Goal: Task Accomplishment & Management: Use online tool/utility

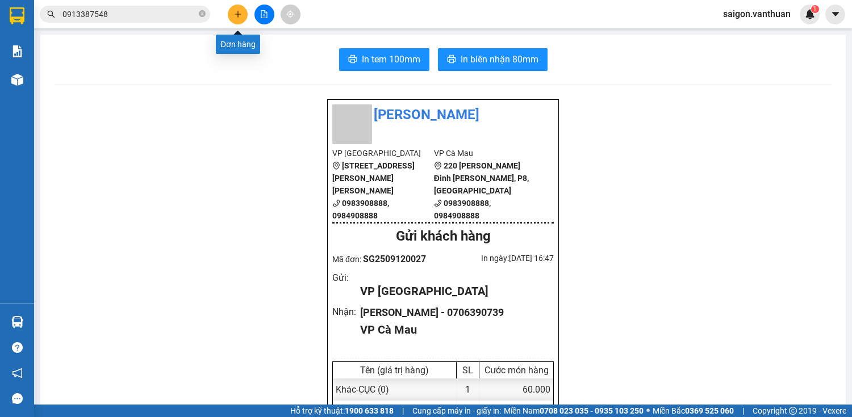
click at [241, 16] on icon "plus" at bounding box center [238, 14] width 8 height 8
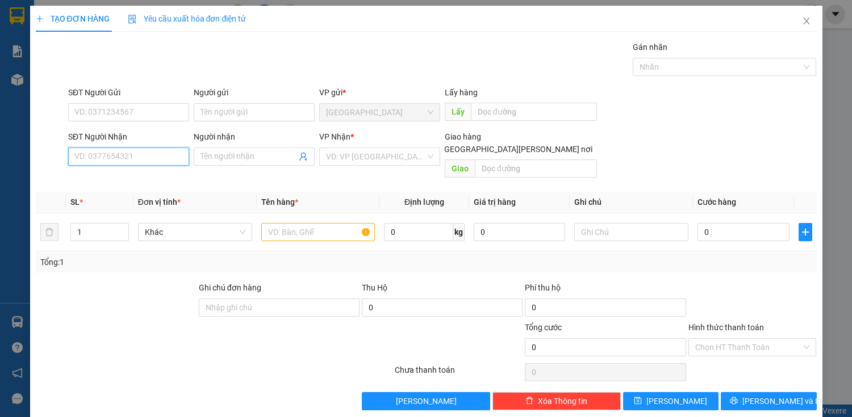
click at [139, 154] on input "SĐT Người Nhận" at bounding box center [128, 157] width 121 height 18
click at [803, 23] on icon "close" at bounding box center [806, 20] width 9 height 9
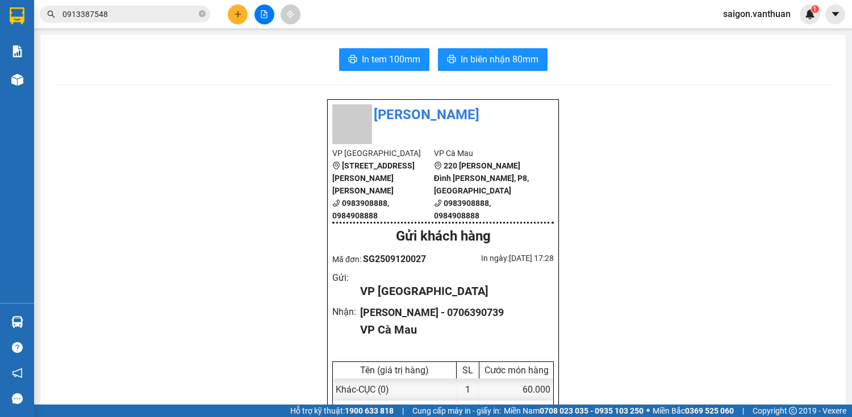
click at [237, 10] on icon "plus" at bounding box center [238, 14] width 8 height 8
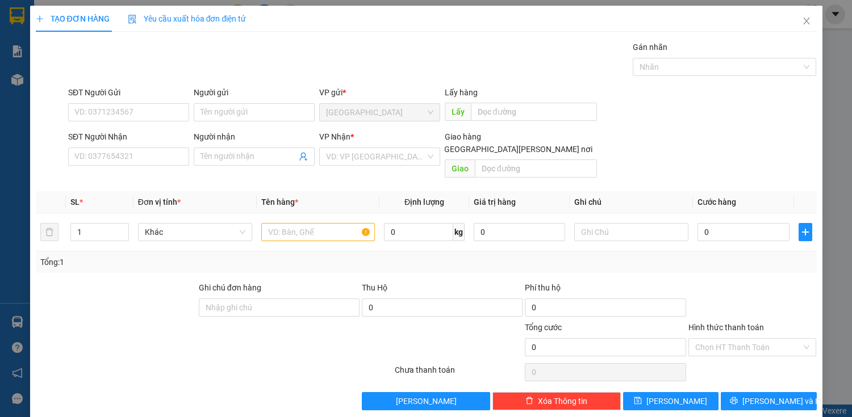
drag, startPoint x: 123, startPoint y: 136, endPoint x: 129, endPoint y: 147, distance: 12.7
click at [124, 136] on div "SĐT Người Nhận" at bounding box center [128, 137] width 121 height 12
click at [124, 148] on input "SĐT Người Nhận" at bounding box center [128, 157] width 121 height 18
click at [130, 148] on input "SĐT Người Nhận" at bounding box center [128, 157] width 121 height 18
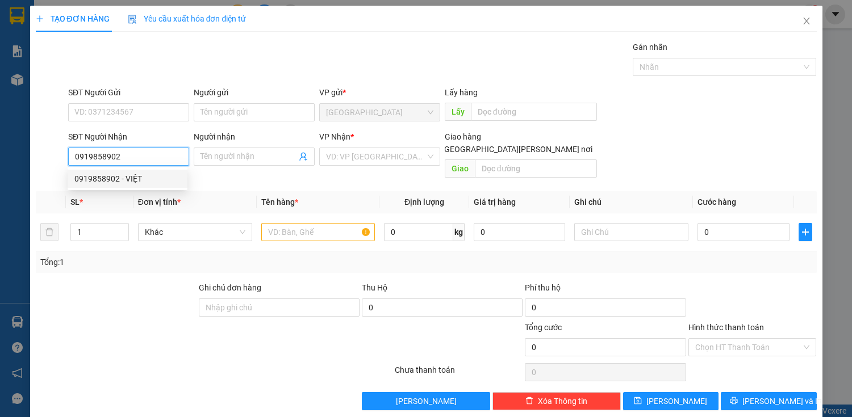
drag, startPoint x: 75, startPoint y: 159, endPoint x: 129, endPoint y: 159, distance: 54.0
click at [129, 159] on input "0919858902" at bounding box center [128, 157] width 121 height 18
type input "0919858902"
click at [802, 24] on icon "close" at bounding box center [806, 20] width 9 height 9
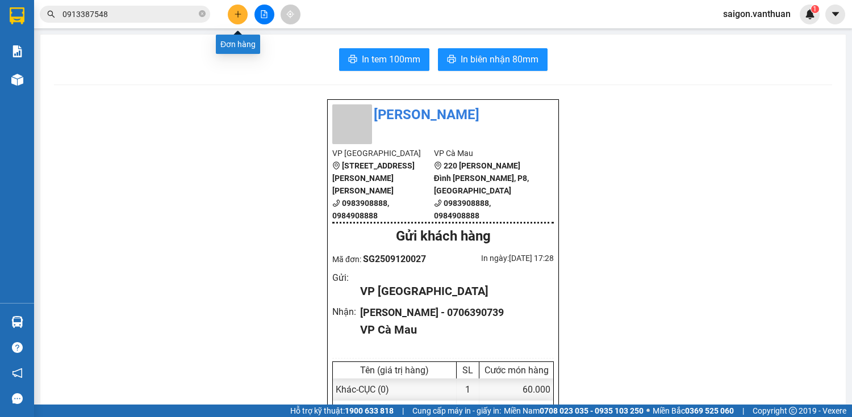
click at [230, 16] on button at bounding box center [238, 15] width 20 height 20
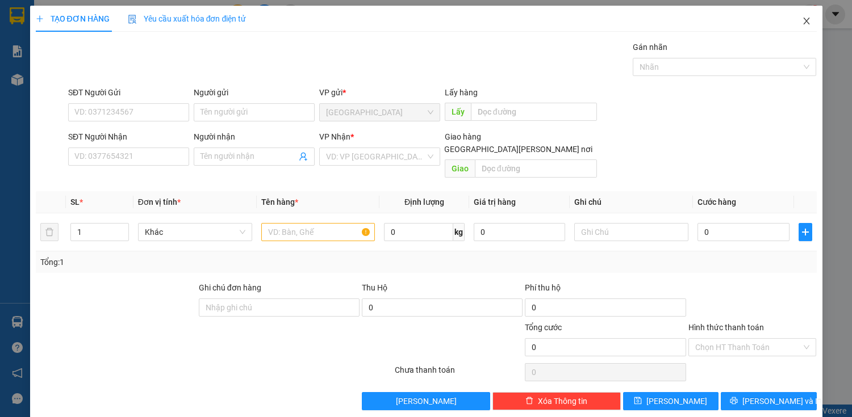
click at [804, 16] on span "Close" at bounding box center [807, 22] width 32 height 32
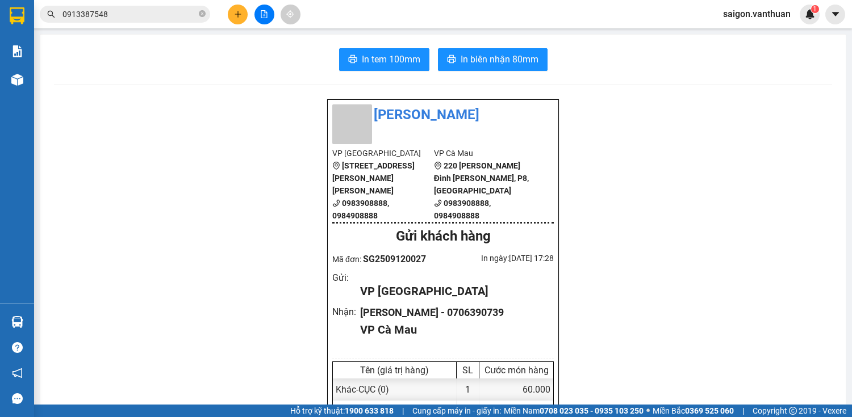
drag, startPoint x: 118, startPoint y: 18, endPoint x: 194, endPoint y: 18, distance: 76.1
click at [123, 19] on input "0913387548" at bounding box center [129, 14] width 134 height 12
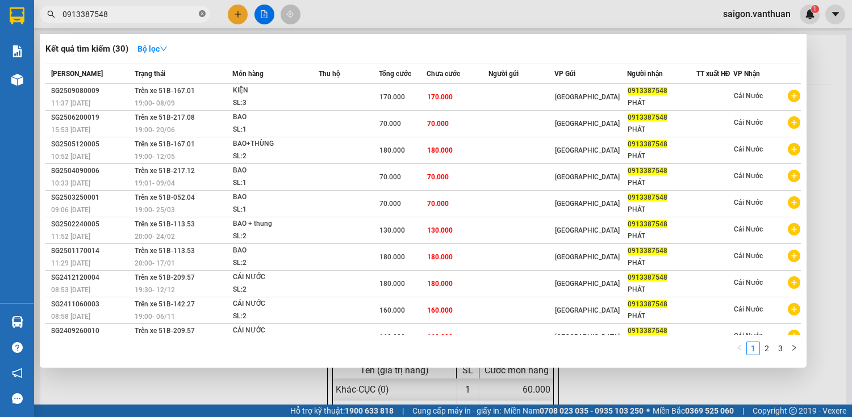
click at [201, 17] on icon "close-circle" at bounding box center [202, 13] width 7 height 7
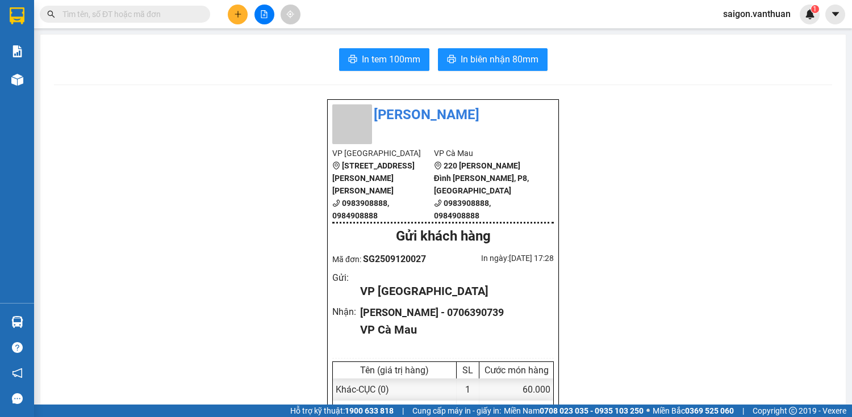
paste input "0919858902"
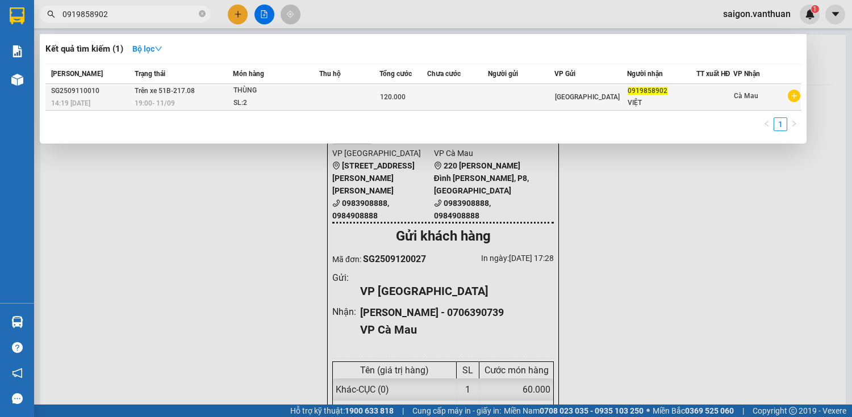
type input "0919858902"
drag, startPoint x: 383, startPoint y: 93, endPoint x: 378, endPoint y: 102, distance: 10.7
click at [378, 102] on tr "SG2509110010 14:19 [DATE] Trên xe 51B-217.08 19:00 [DATE] [PERSON_NAME]: 2 120.…" at bounding box center [422, 97] width 755 height 27
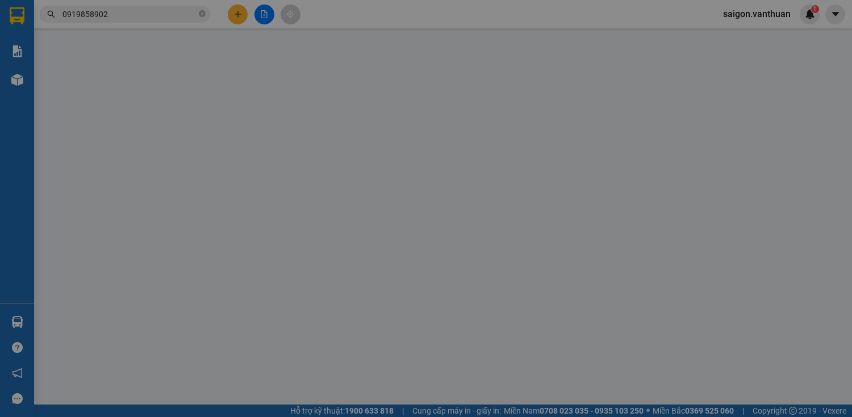
type input "0919858902"
type input "VIỆT"
type input "120.000"
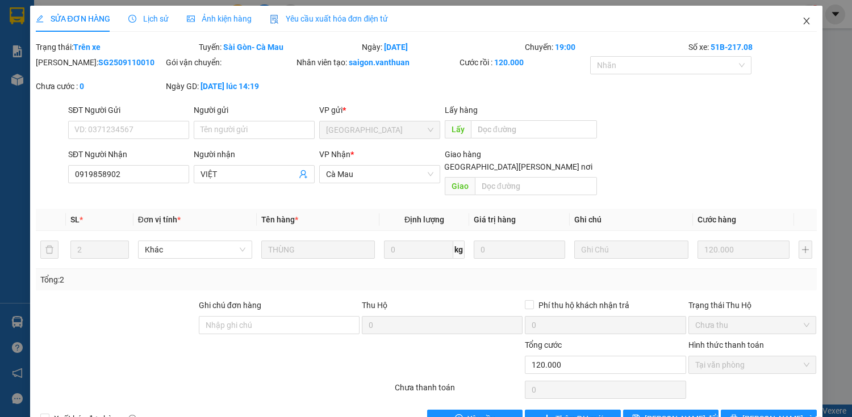
click at [802, 18] on icon "close" at bounding box center [806, 20] width 9 height 9
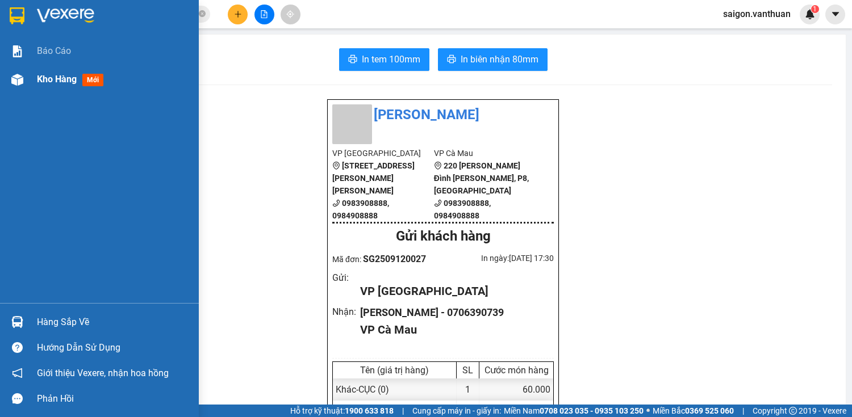
click at [18, 82] on img at bounding box center [17, 80] width 12 height 12
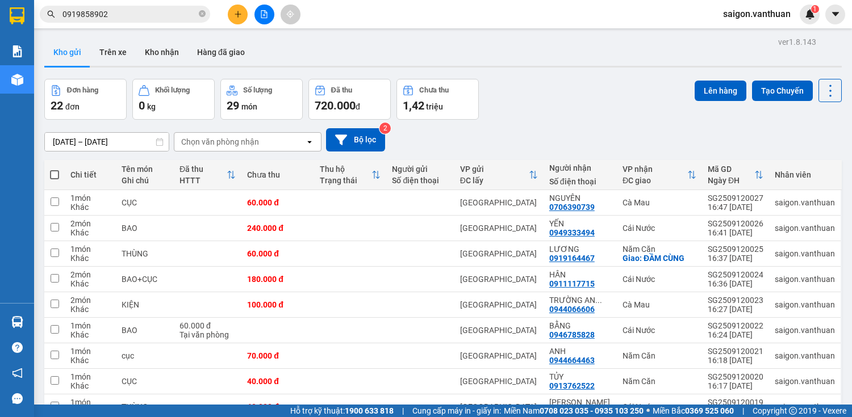
click at [53, 171] on span at bounding box center [54, 174] width 9 height 9
click at [55, 169] on input "checkbox" at bounding box center [55, 169] width 0 height 0
checkbox input "true"
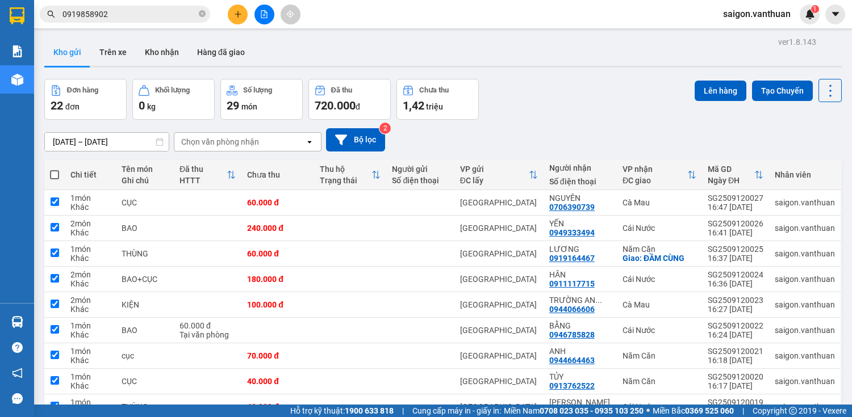
checkbox input "true"
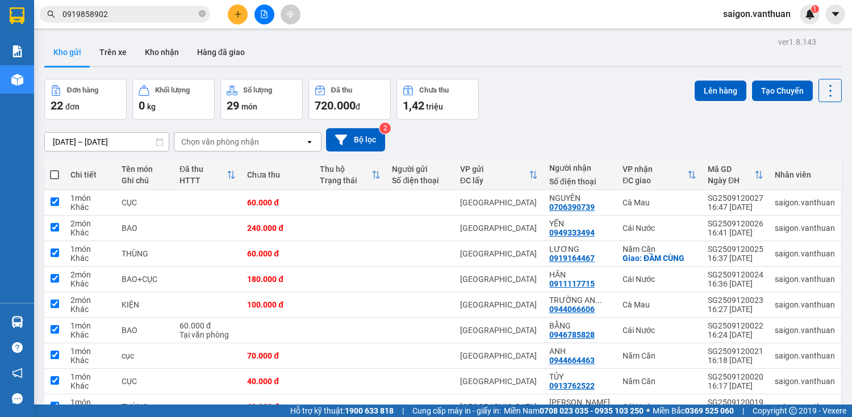
checkbox input "true"
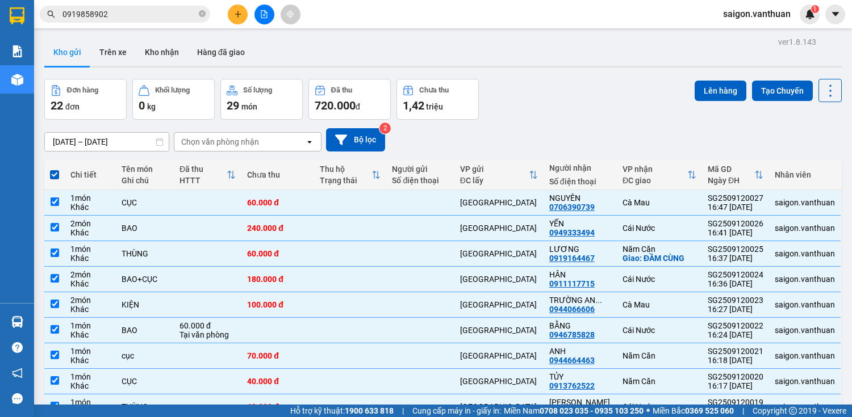
click at [53, 172] on span at bounding box center [54, 174] width 9 height 9
click at [55, 169] on input "checkbox" at bounding box center [55, 169] width 0 height 0
checkbox input "false"
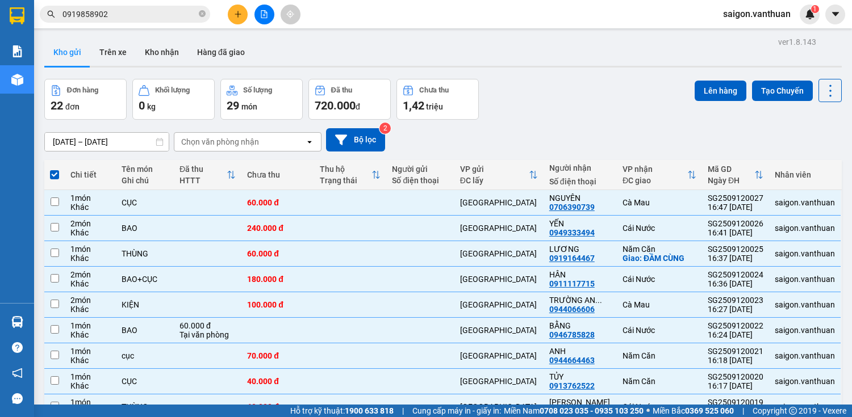
checkbox input "false"
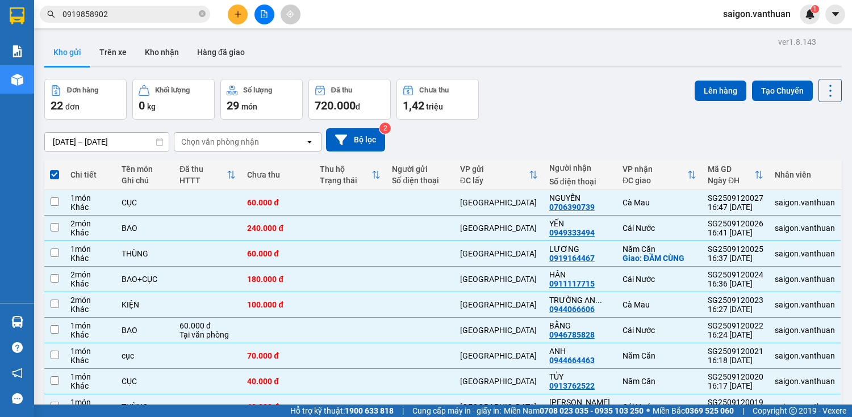
checkbox input "false"
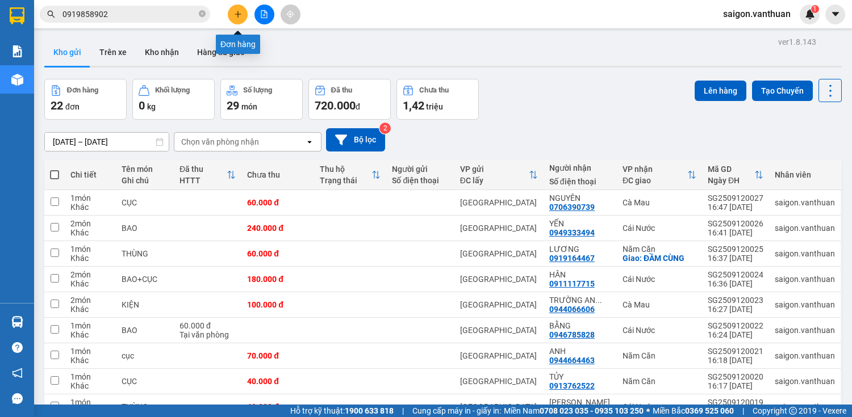
click at [230, 13] on button at bounding box center [238, 15] width 20 height 20
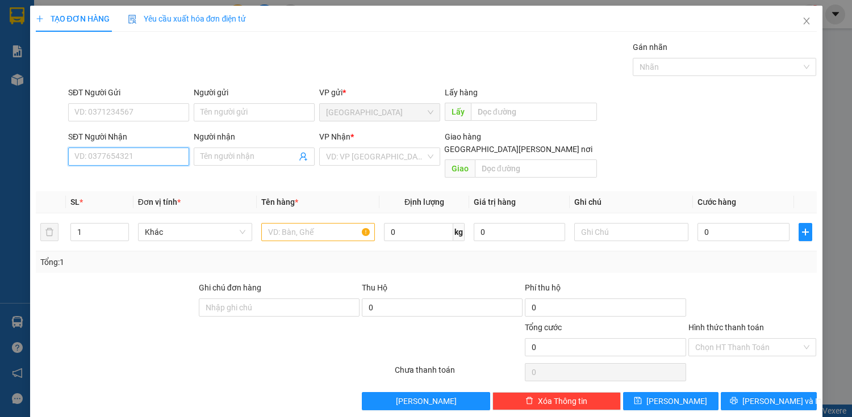
click at [152, 154] on input "SĐT Người Nhận" at bounding box center [128, 157] width 121 height 18
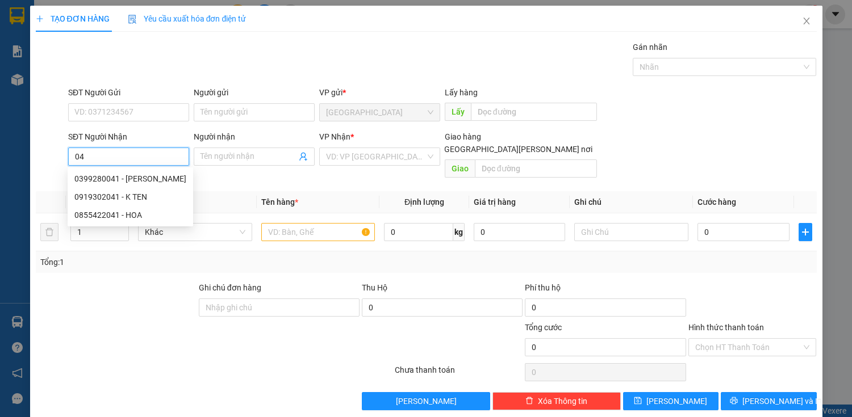
type input "0"
click at [155, 172] on div "0913686051 - [PERSON_NAME]" at bounding box center [131, 179] width 126 height 18
type input "0913686051"
type input "HIỂN"
type input "40.000"
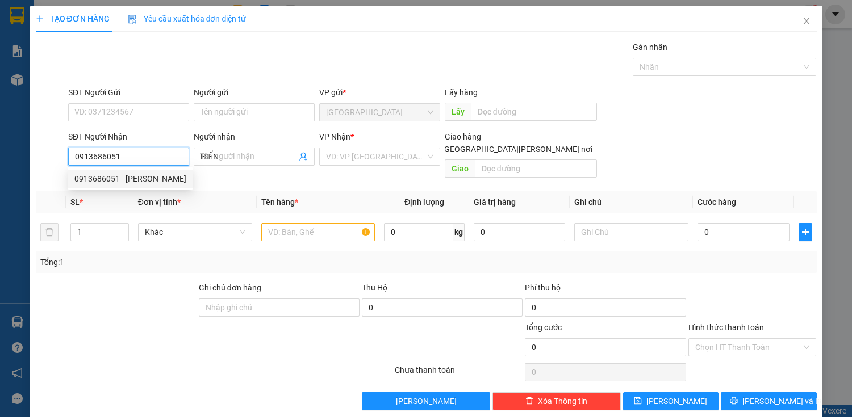
type input "40.000"
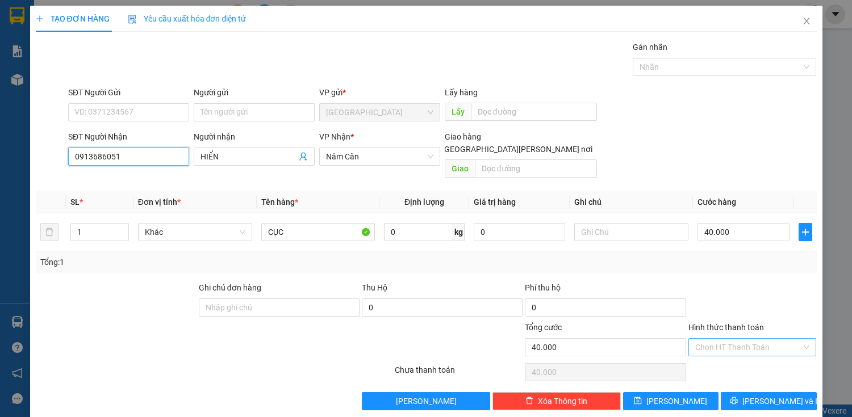
type input "0913686051"
click at [751, 339] on input "Hình thức thanh toán" at bounding box center [748, 347] width 107 height 17
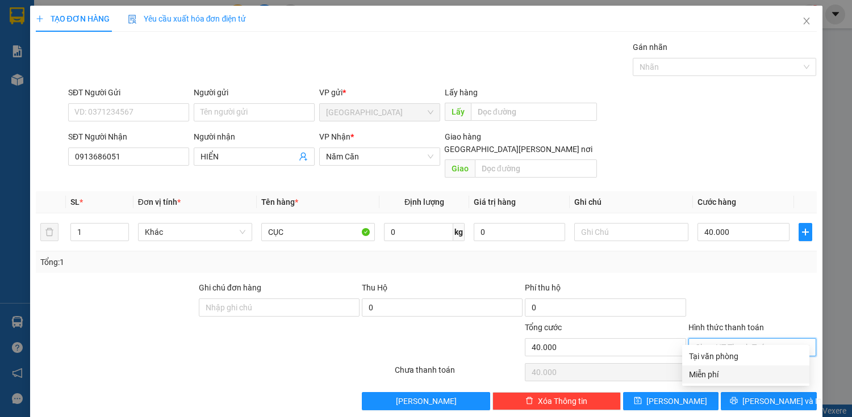
click at [709, 373] on div "Miễn phí" at bounding box center [746, 375] width 114 height 12
type input "0"
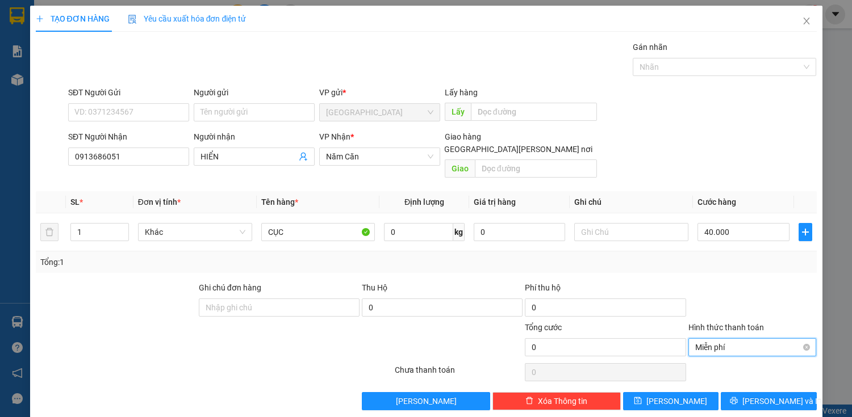
click at [721, 340] on span "Miễn phí" at bounding box center [752, 347] width 115 height 17
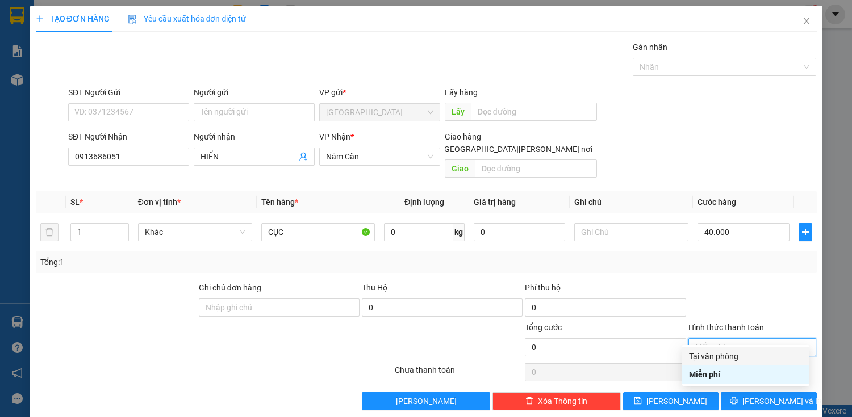
click at [724, 354] on div "Tại văn phòng" at bounding box center [746, 356] width 114 height 12
type input "40.000"
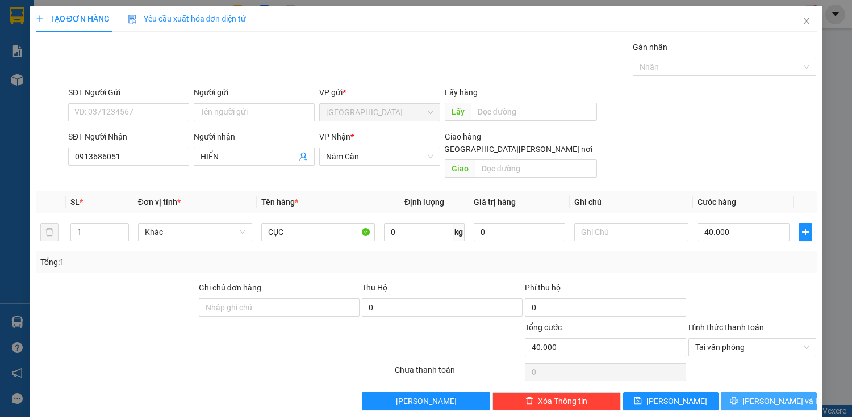
click at [738, 397] on icon "printer" at bounding box center [734, 401] width 8 height 8
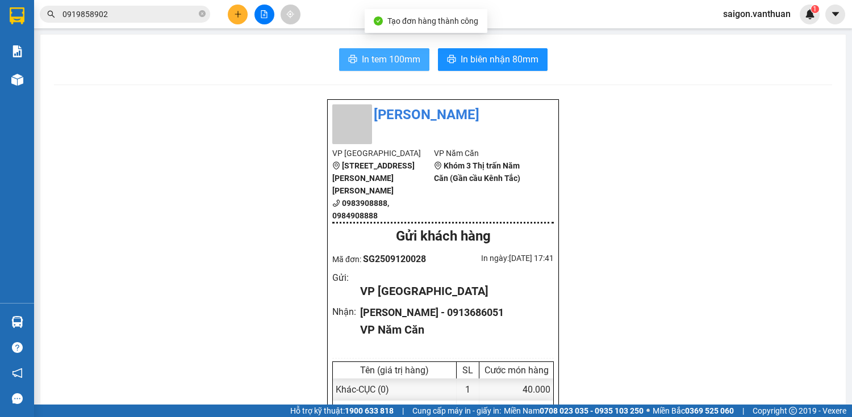
click at [343, 66] on button "In tem 100mm" at bounding box center [384, 59] width 90 height 23
click at [243, 19] on button at bounding box center [238, 15] width 20 height 20
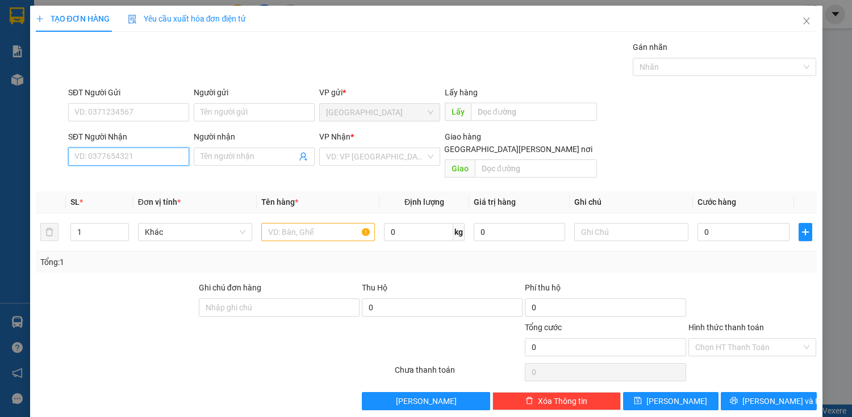
click at [151, 164] on input "SĐT Người Nhận" at bounding box center [128, 157] width 121 height 18
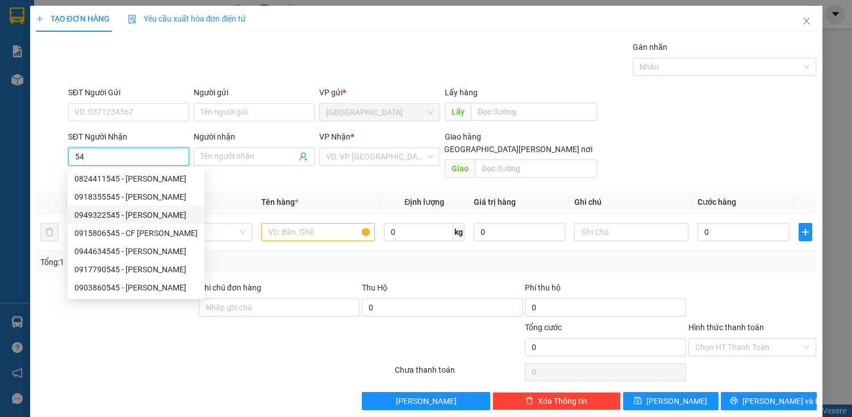
type input "5"
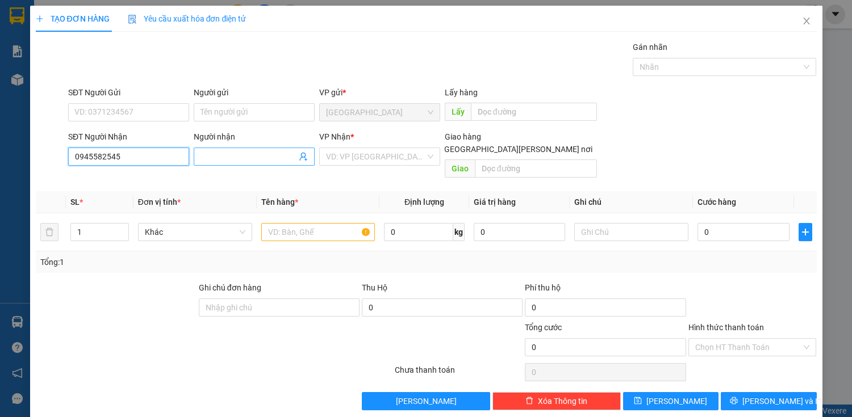
type input "0945582545"
click at [245, 161] on input "Người nhận" at bounding box center [249, 157] width 96 height 12
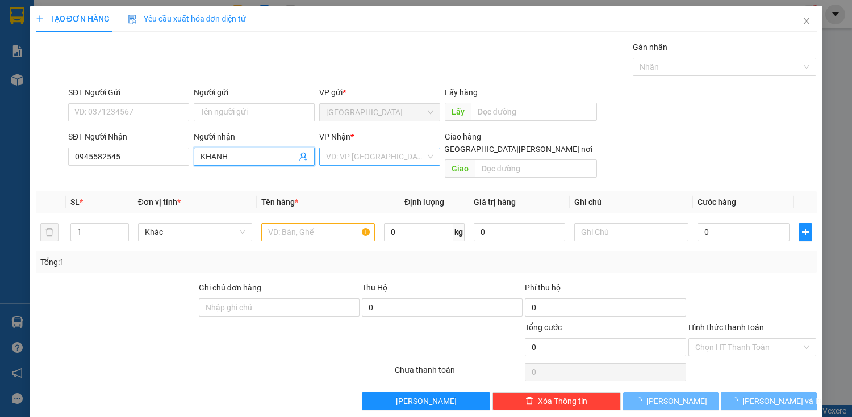
type input "KHANH"
click at [384, 151] on input "search" at bounding box center [375, 156] width 99 height 17
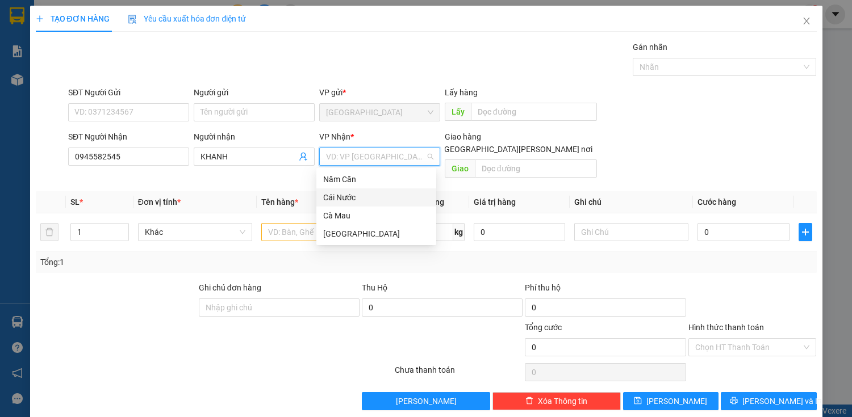
click at [360, 189] on div "Cái Nước" at bounding box center [376, 198] width 120 height 18
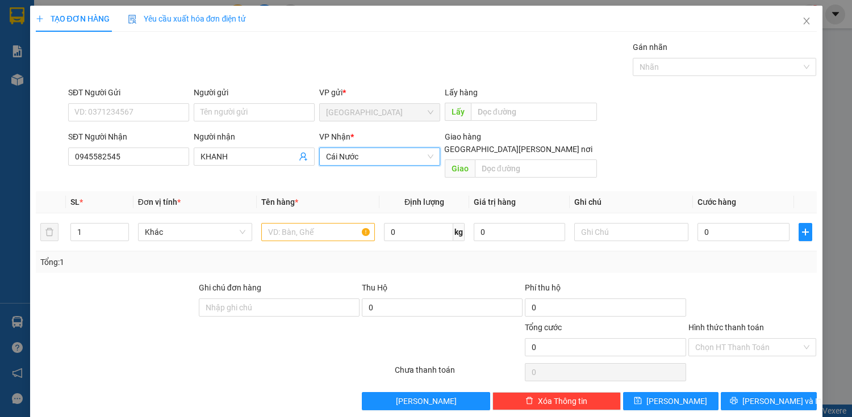
drag, startPoint x: 361, startPoint y: 153, endPoint x: 364, endPoint y: 162, distance: 8.8
click at [362, 154] on span "Cái Nước" at bounding box center [379, 156] width 107 height 17
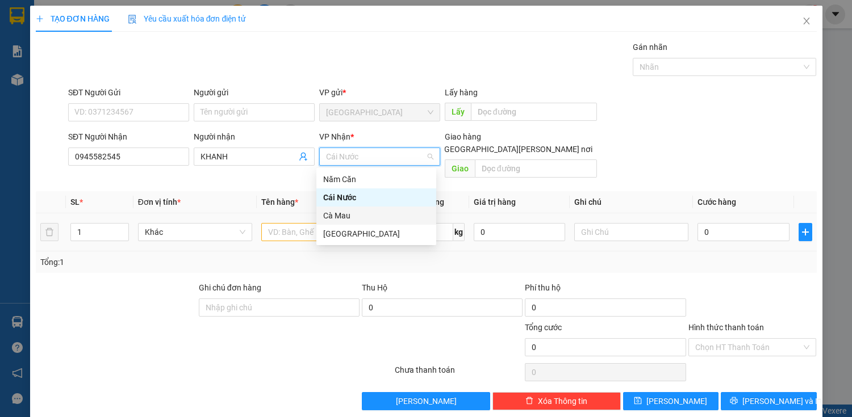
click at [357, 214] on div "Cà Mau" at bounding box center [376, 216] width 106 height 12
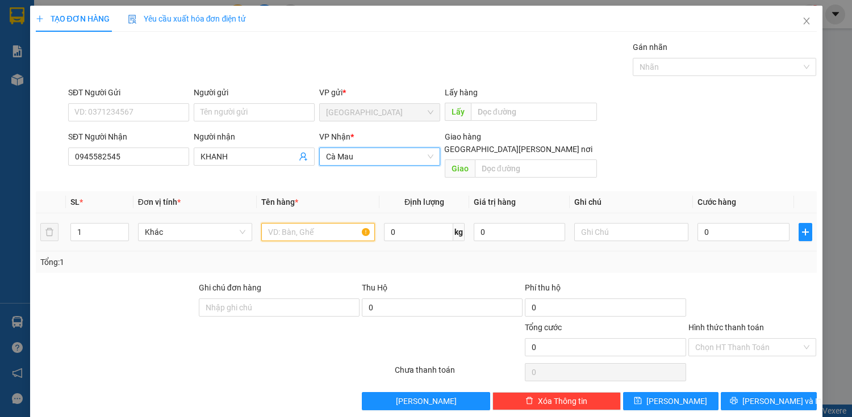
click at [314, 225] on input "text" at bounding box center [318, 232] width 114 height 18
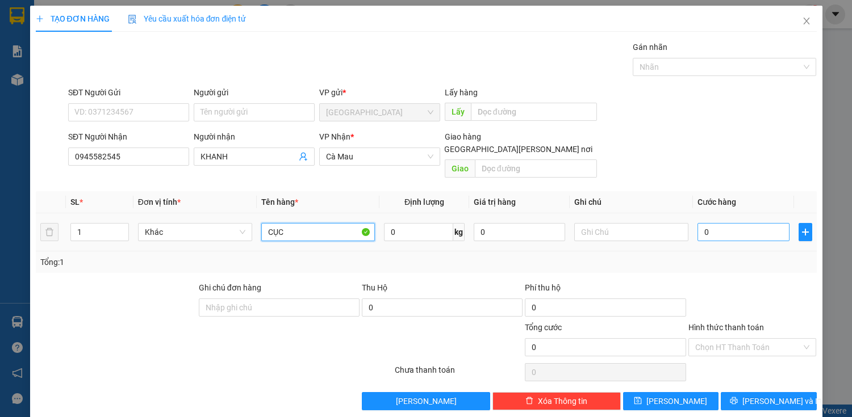
type input "CỤC"
click at [738, 225] on input "0" at bounding box center [743, 232] width 91 height 18
type input "4"
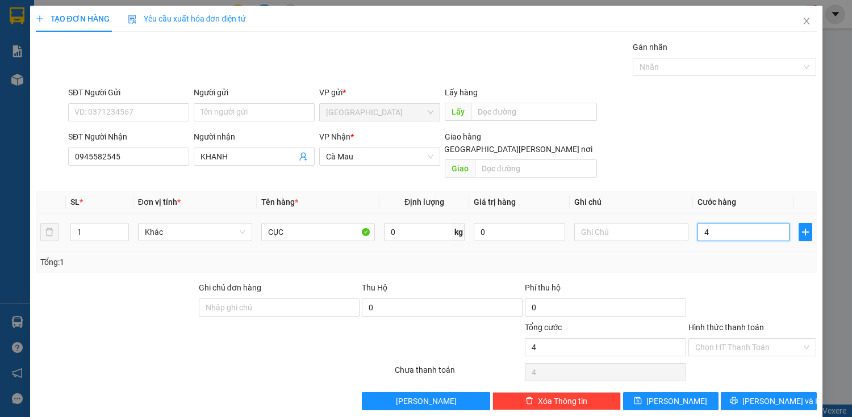
type input "40"
type input "400"
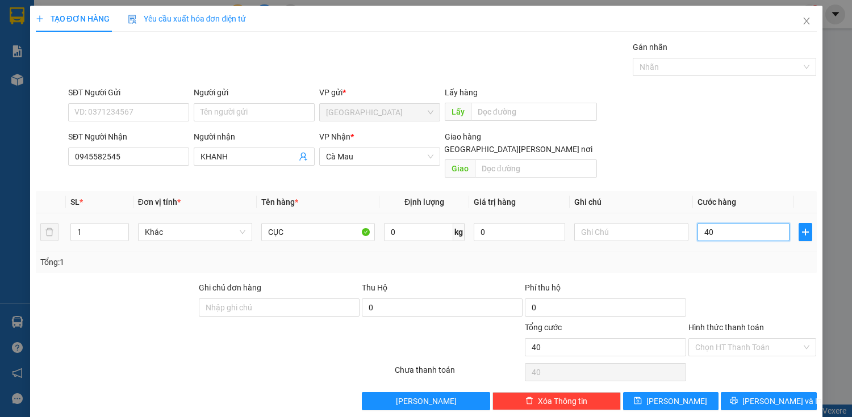
type input "400"
type input "4.000"
type input "40.000"
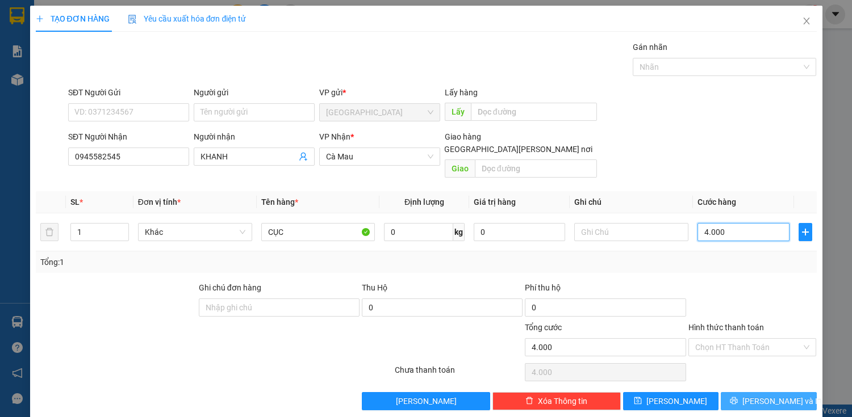
type input "40.000"
click at [751, 392] on button "[PERSON_NAME] và In" at bounding box center [768, 401] width 95 height 18
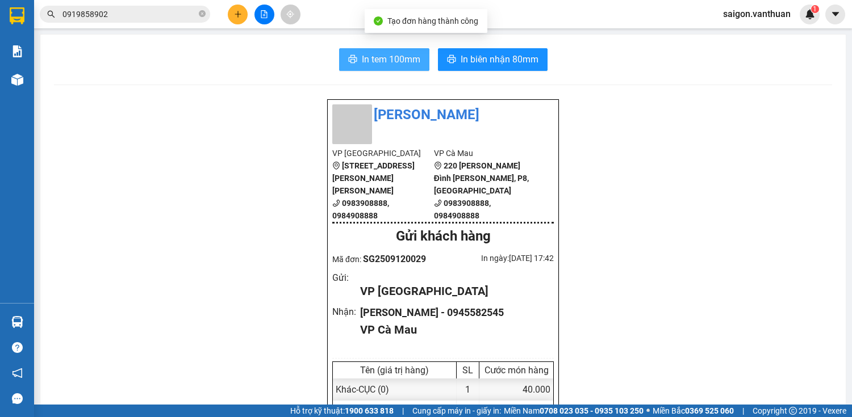
click at [394, 53] on span "In tem 100mm" at bounding box center [391, 59] width 59 height 14
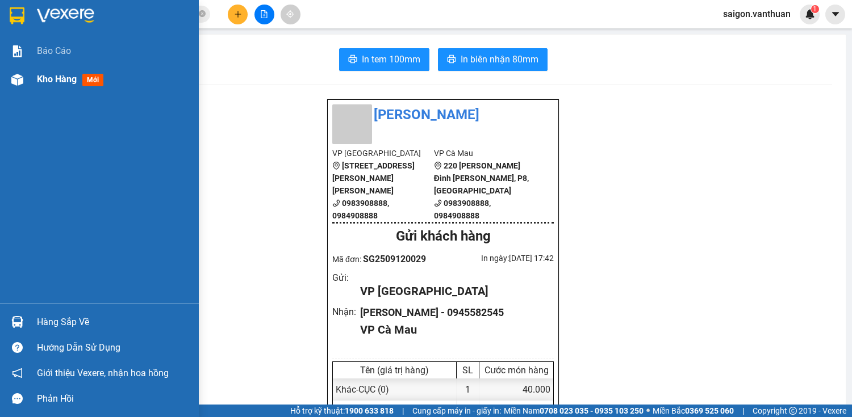
click at [5, 77] on div "Kho hàng mới" at bounding box center [99, 79] width 199 height 28
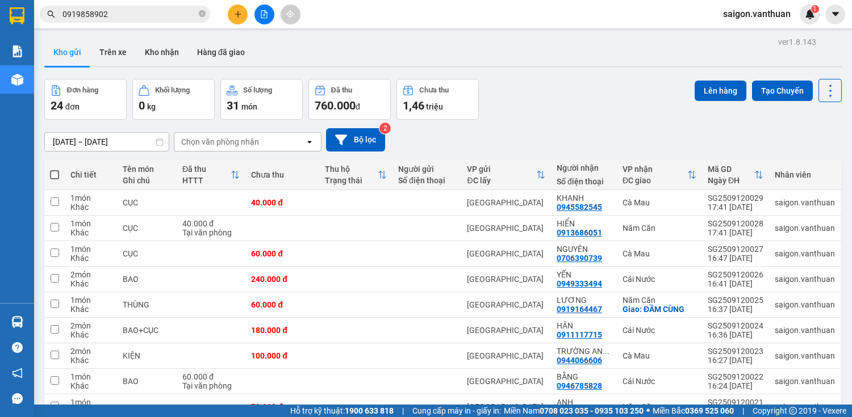
click at [55, 170] on span at bounding box center [54, 174] width 9 height 9
click at [55, 169] on input "checkbox" at bounding box center [55, 169] width 0 height 0
checkbox input "true"
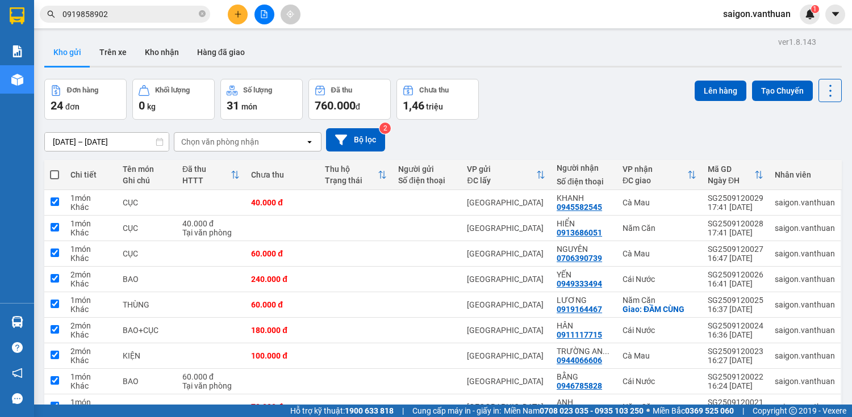
checkbox input "true"
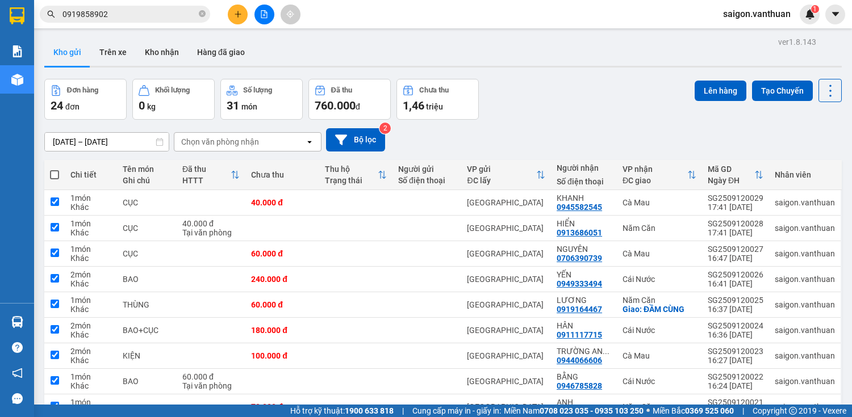
checkbox input "true"
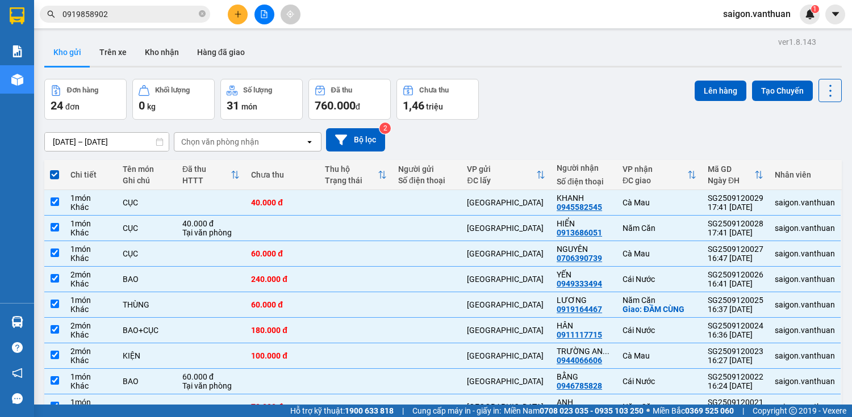
click at [688, 80] on div "Đơn hàng 24 đơn [PERSON_NAME] 0 kg Số [PERSON_NAME] 31 món Đã thu 760.000 [PERS…" at bounding box center [442, 99] width 797 height 41
click at [695, 86] on button "Lên hàng" at bounding box center [721, 91] width 52 height 20
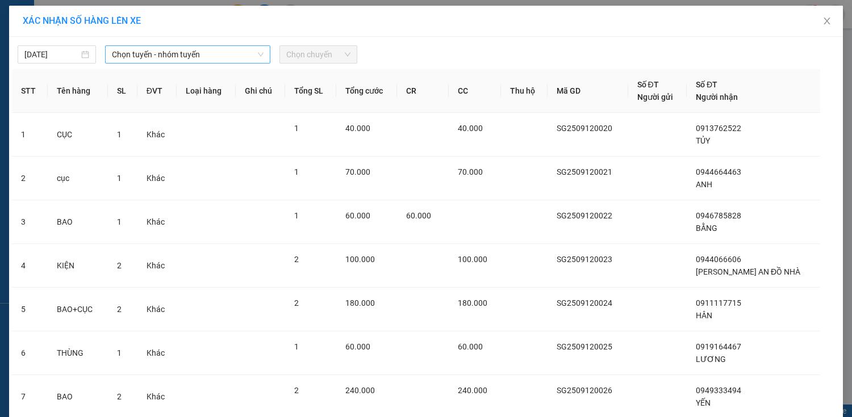
click at [179, 57] on span "Chọn tuyến - nhóm tuyến" at bounding box center [188, 54] width 152 height 17
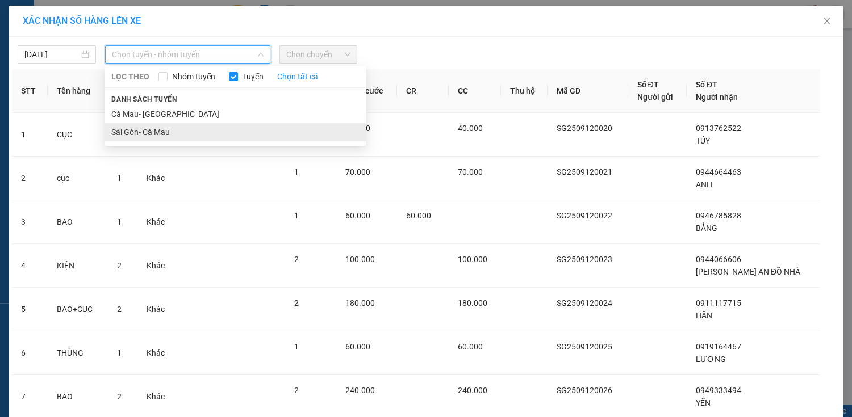
click at [187, 129] on li "Sài Gòn- Cà Mau" at bounding box center [235, 132] width 261 height 18
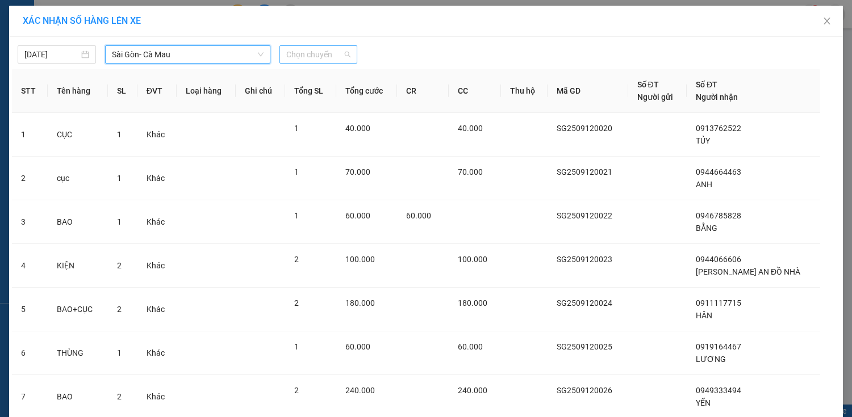
click at [331, 55] on span "Chọn chuyến" at bounding box center [318, 54] width 65 height 17
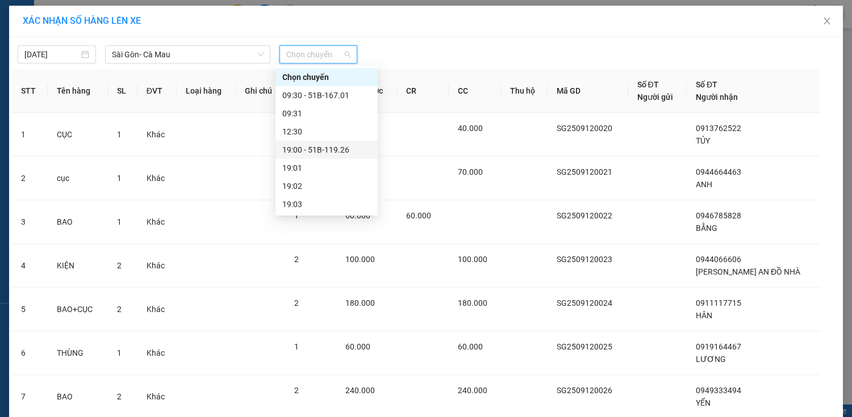
click at [340, 148] on div "19:00 - 51B-119.26" at bounding box center [326, 150] width 89 height 12
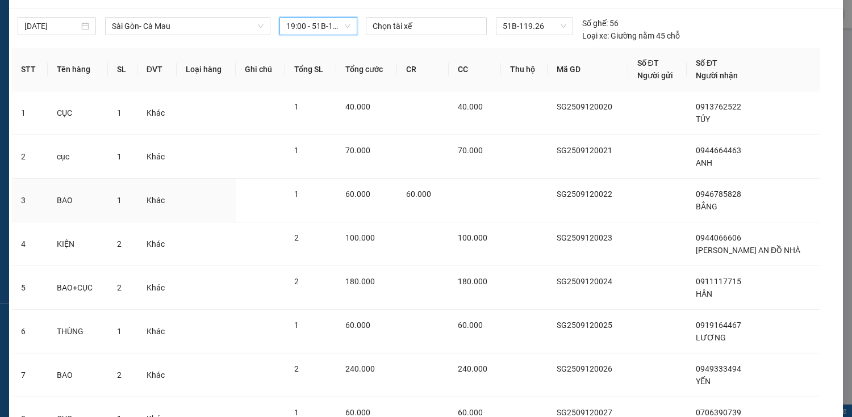
scroll to position [221, 0]
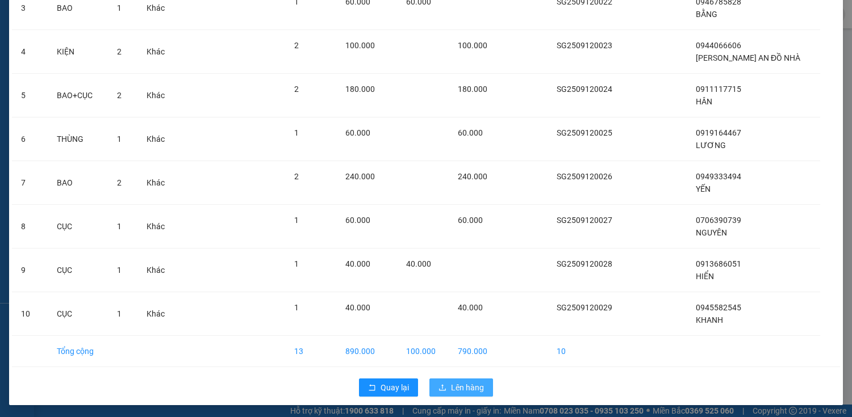
click at [456, 388] on span "Lên hàng" at bounding box center [467, 388] width 33 height 12
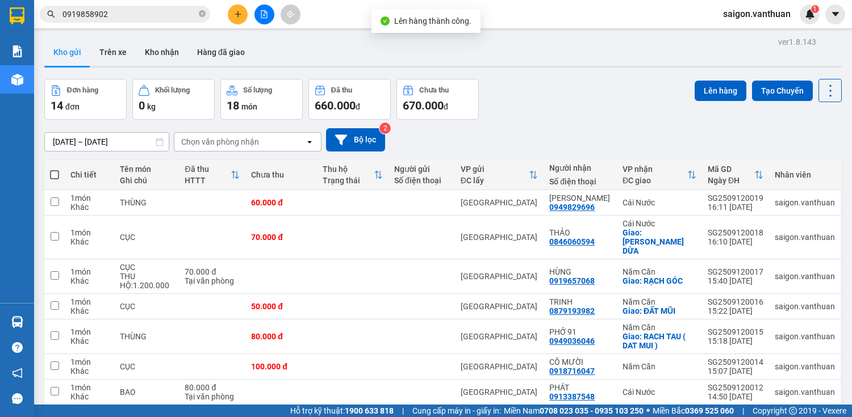
click at [49, 168] on th at bounding box center [54, 175] width 20 height 30
click at [57, 175] on span at bounding box center [54, 174] width 9 height 9
click at [55, 169] on input "checkbox" at bounding box center [55, 169] width 0 height 0
checkbox input "true"
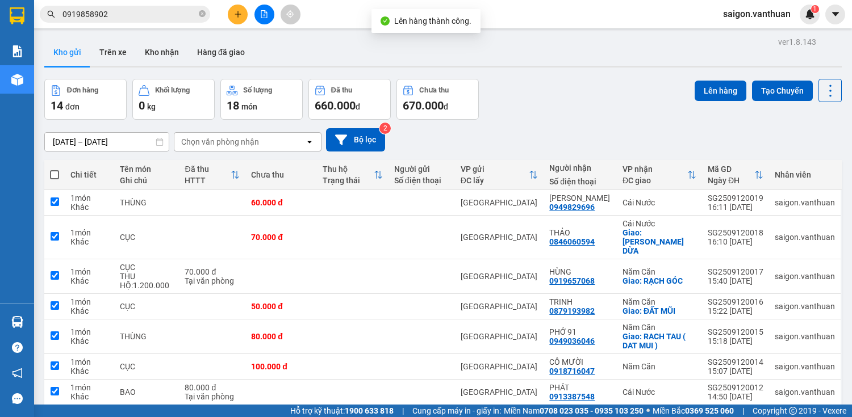
checkbox input "true"
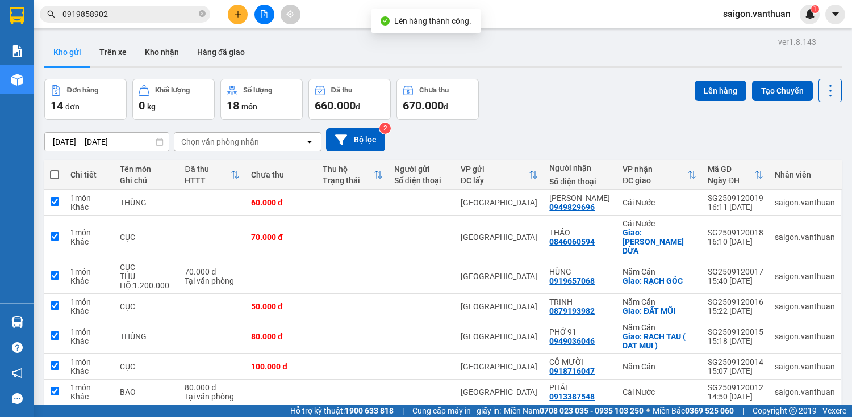
checkbox input "true"
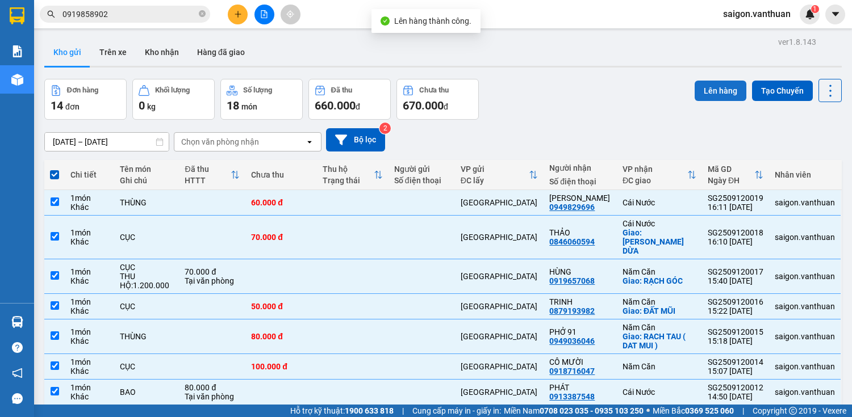
click at [722, 87] on button "Lên hàng" at bounding box center [721, 91] width 52 height 20
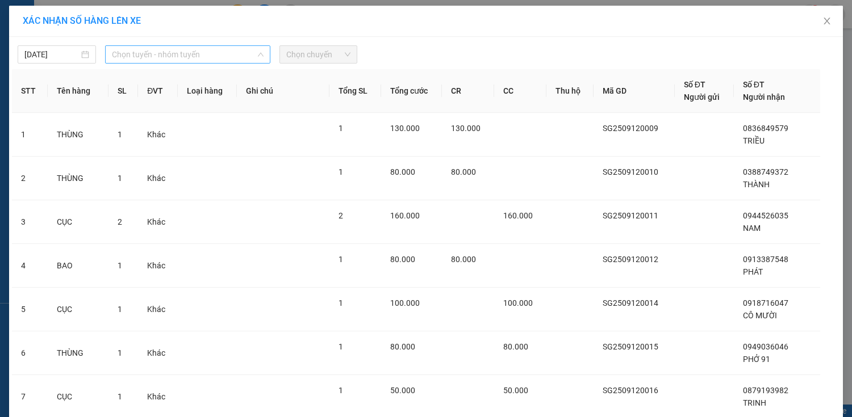
click at [212, 59] on span "Chọn tuyến - nhóm tuyến" at bounding box center [188, 54] width 152 height 17
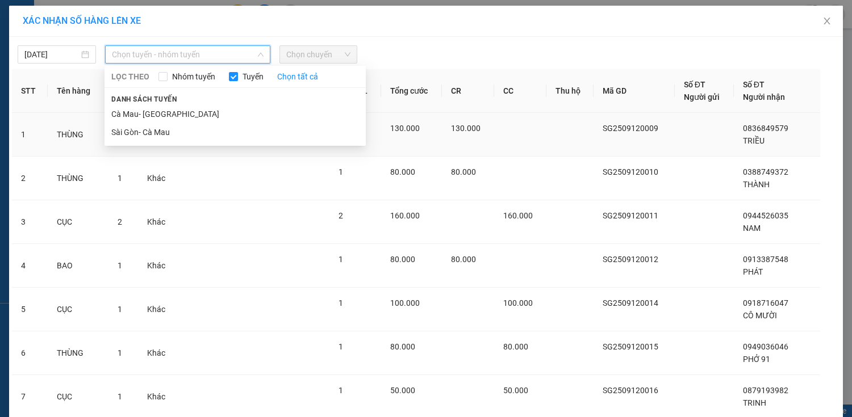
click at [203, 135] on li "Sài Gòn- Cà Mau" at bounding box center [235, 132] width 261 height 18
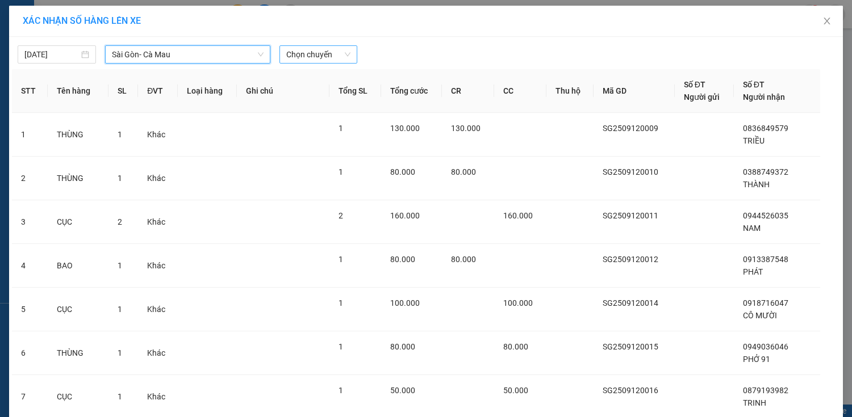
click at [309, 63] on div "Chọn chuyến" at bounding box center [318, 54] width 78 height 18
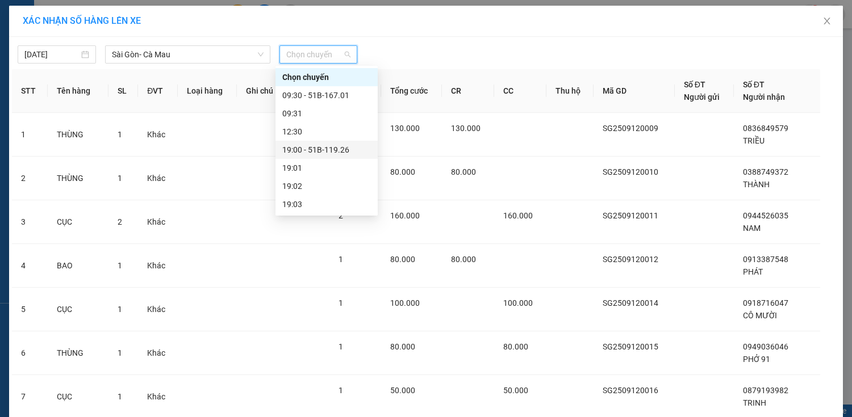
click at [344, 145] on div "19:00 - 51B-119.26" at bounding box center [326, 150] width 89 height 12
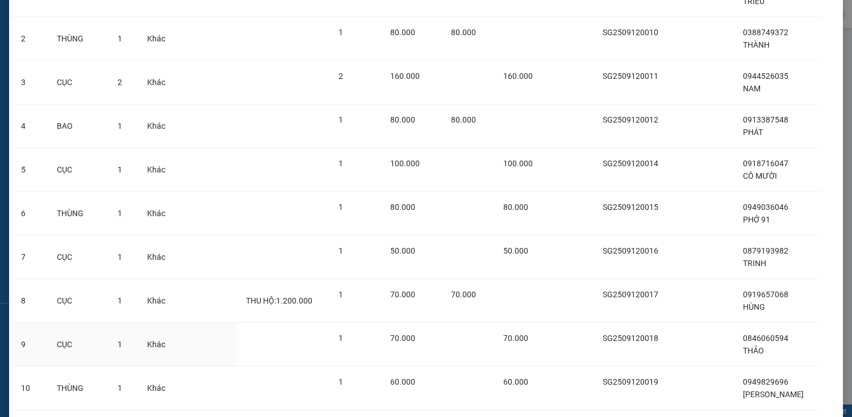
scroll to position [221, 0]
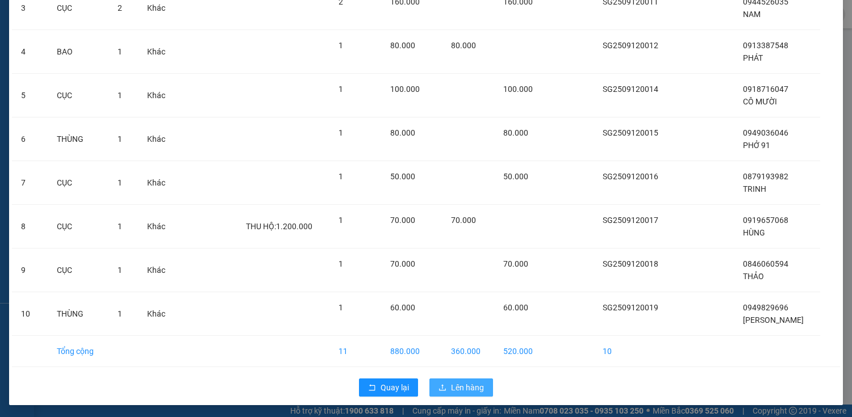
click at [440, 384] on icon "upload" at bounding box center [443, 388] width 8 height 8
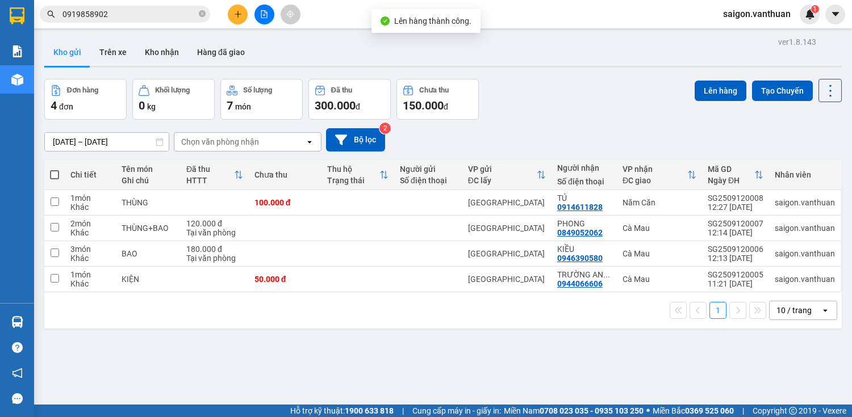
click at [57, 173] on span at bounding box center [54, 174] width 9 height 9
click at [55, 169] on input "checkbox" at bounding box center [55, 169] width 0 height 0
checkbox input "true"
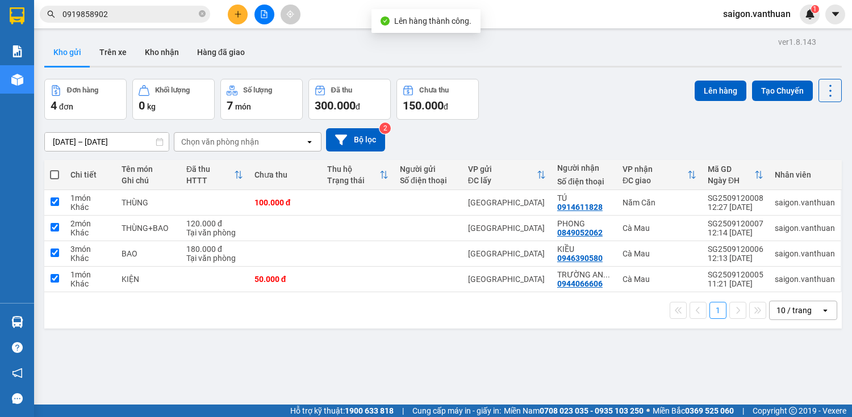
checkbox input "true"
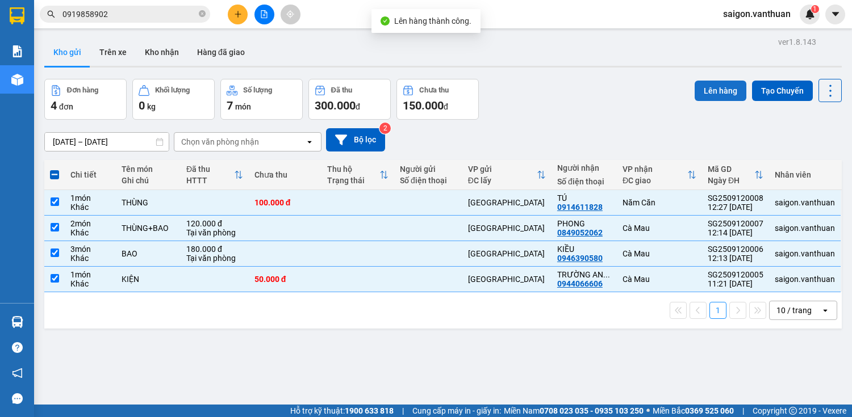
click at [697, 81] on button "Lên hàng" at bounding box center [721, 91] width 52 height 20
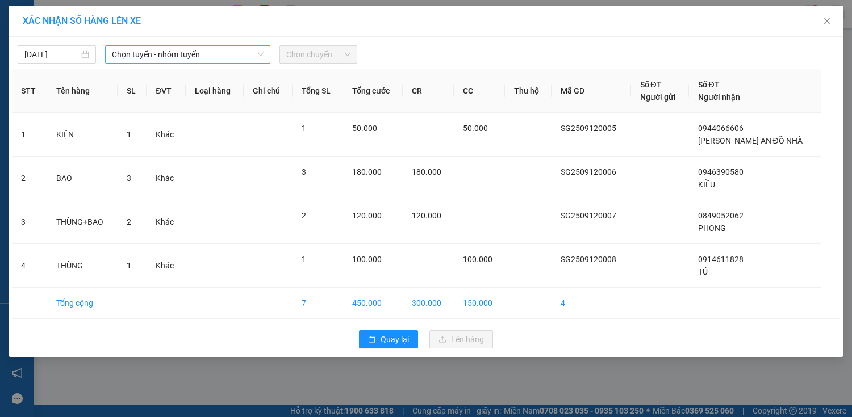
click at [142, 57] on span "Chọn tuyến - nhóm tuyến" at bounding box center [188, 54] width 152 height 17
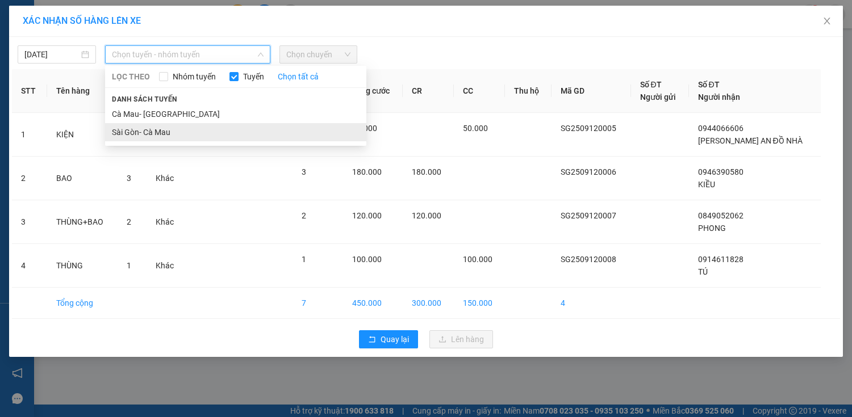
click at [140, 129] on li "Sài Gòn- Cà Mau" at bounding box center [235, 132] width 261 height 18
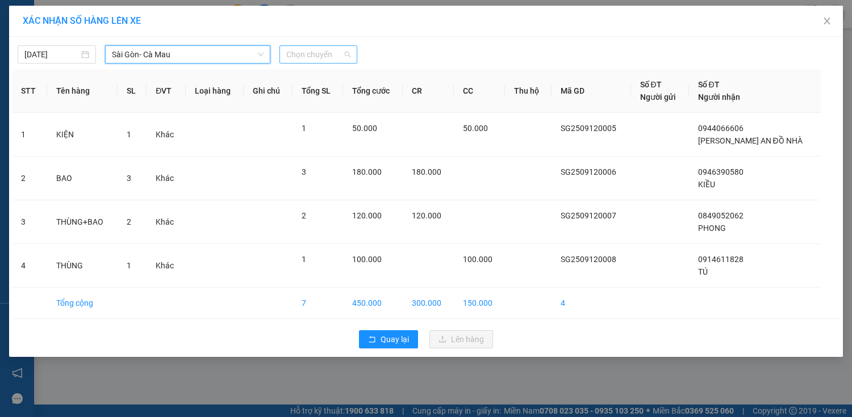
click at [340, 56] on span "Chọn chuyến" at bounding box center [318, 54] width 65 height 17
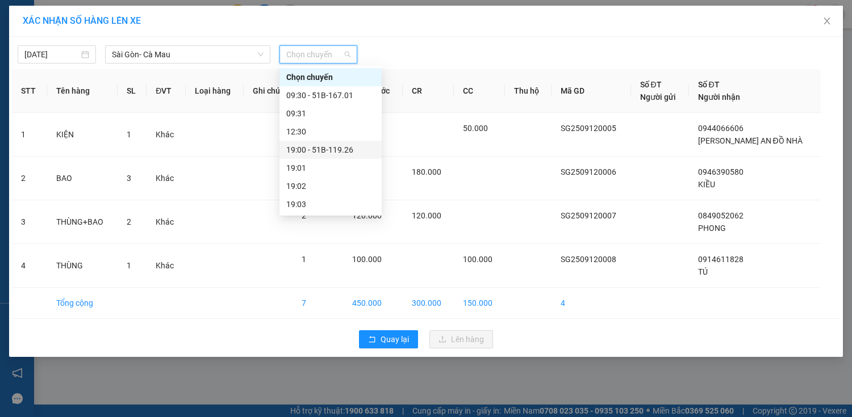
click at [344, 147] on div "19:00 - 51B-119.26" at bounding box center [330, 150] width 89 height 12
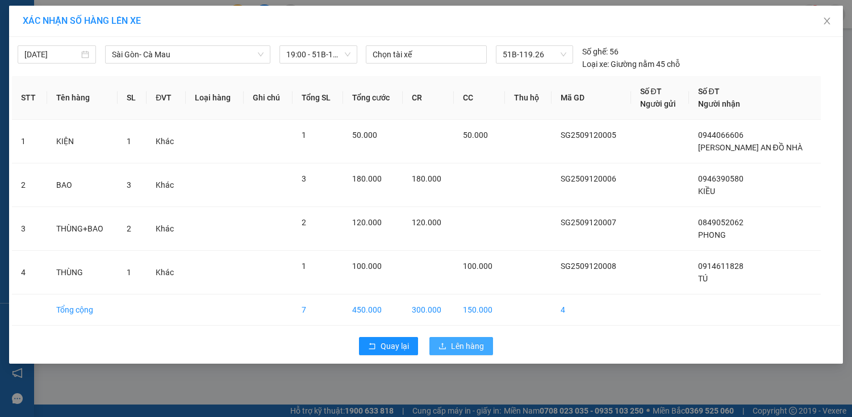
click at [461, 354] on button "Lên hàng" at bounding box center [461, 346] width 64 height 18
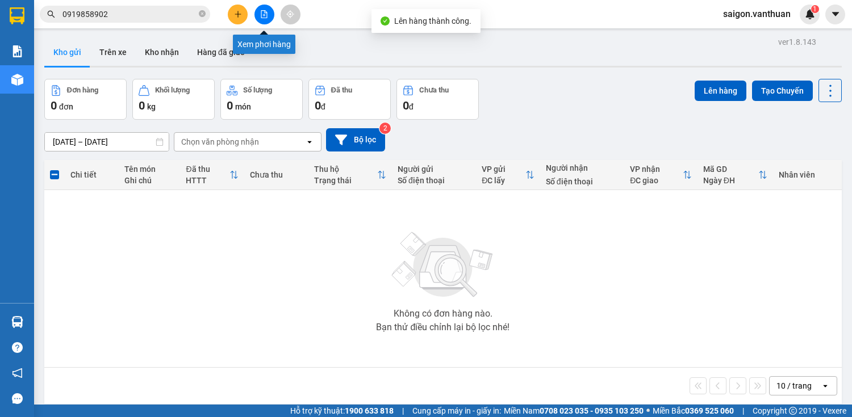
click at [264, 19] on button at bounding box center [264, 15] width 20 height 20
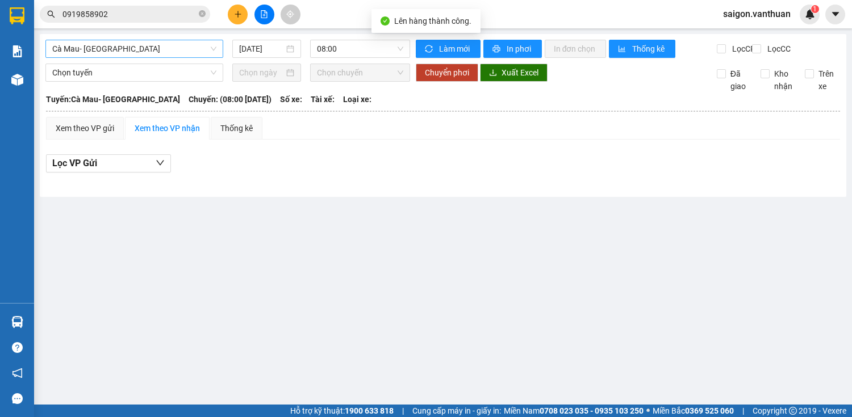
drag, startPoint x: 185, startPoint y: 47, endPoint x: 167, endPoint y: 55, distance: 19.3
click at [183, 47] on span "Cà Mau- [GEOGRAPHIC_DATA]" at bounding box center [134, 48] width 164 height 17
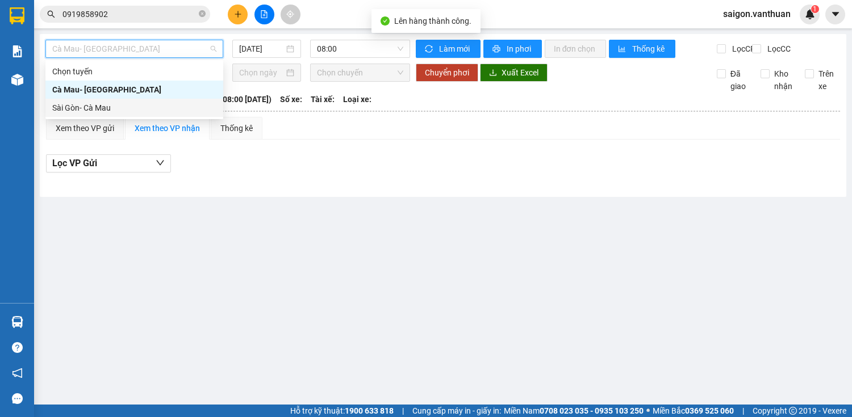
click at [109, 111] on div "Sài Gòn- Cà Mau" at bounding box center [134, 108] width 164 height 12
type input "[DATE]"
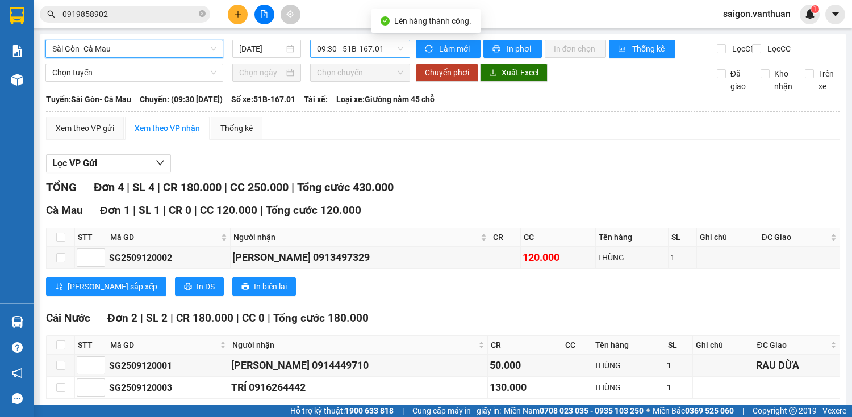
click at [346, 55] on span "09:30 - 51B-167.01" at bounding box center [360, 48] width 86 height 17
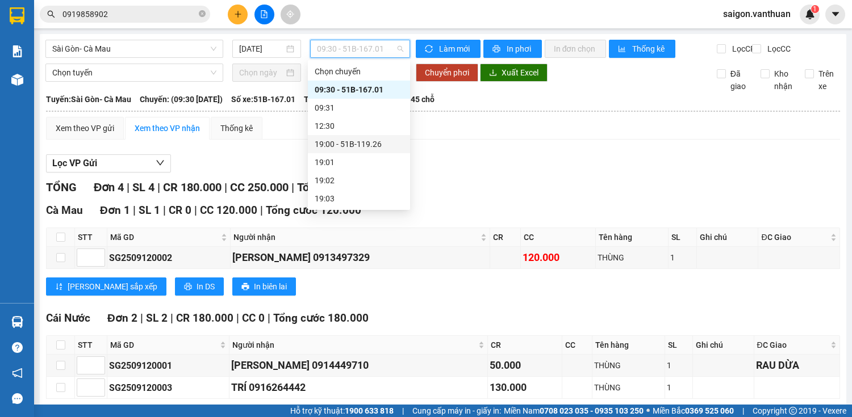
click at [374, 145] on div "19:00 - 51B-119.26" at bounding box center [359, 144] width 89 height 12
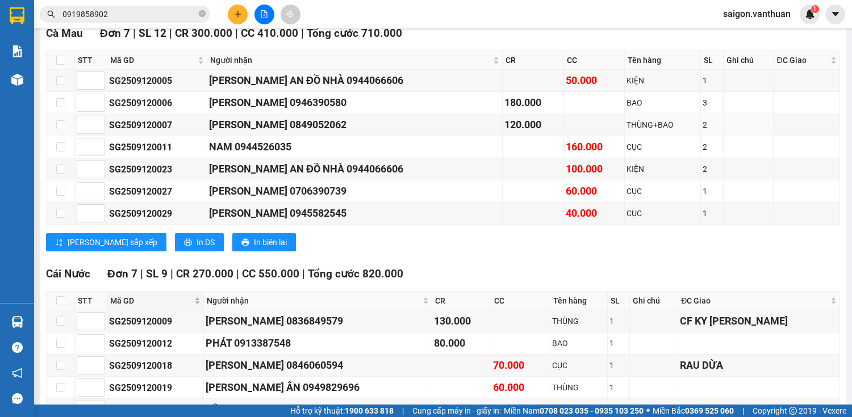
scroll to position [182, 0]
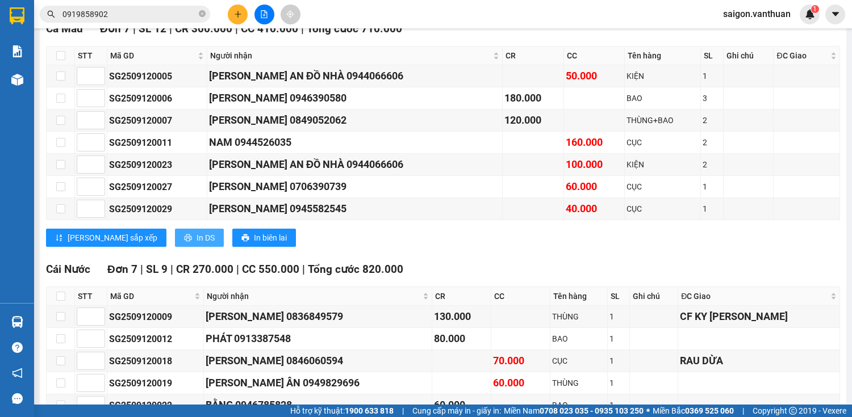
click at [197, 244] on span "In DS" at bounding box center [206, 238] width 18 height 12
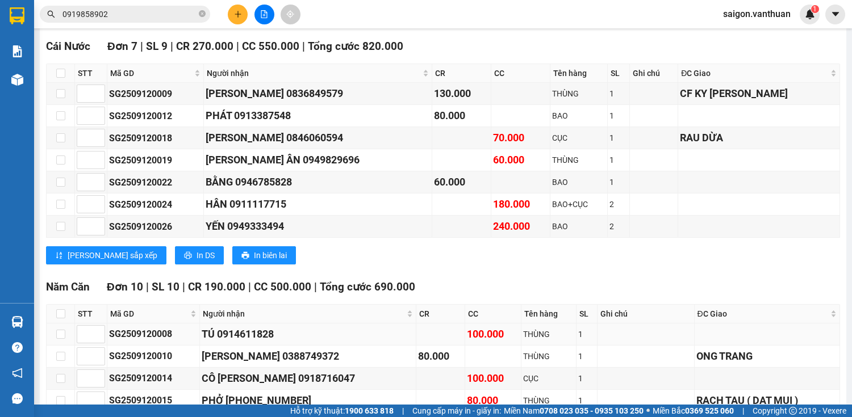
scroll to position [409, 0]
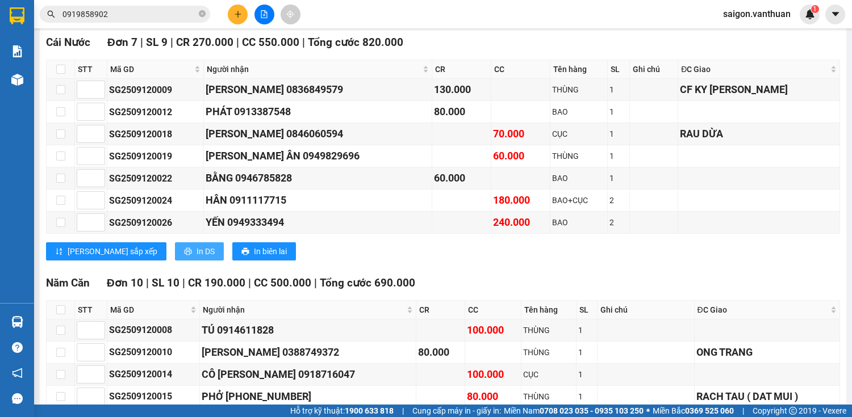
click at [197, 258] on span "In DS" at bounding box center [206, 251] width 18 height 12
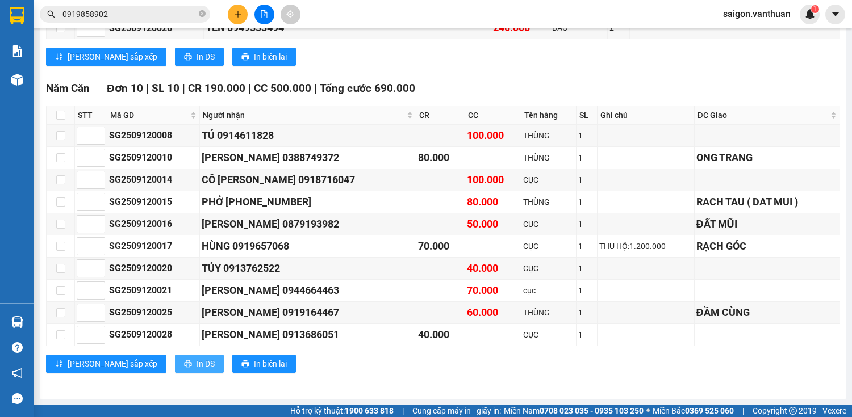
click at [175, 362] on button "In DS" at bounding box center [199, 364] width 49 height 18
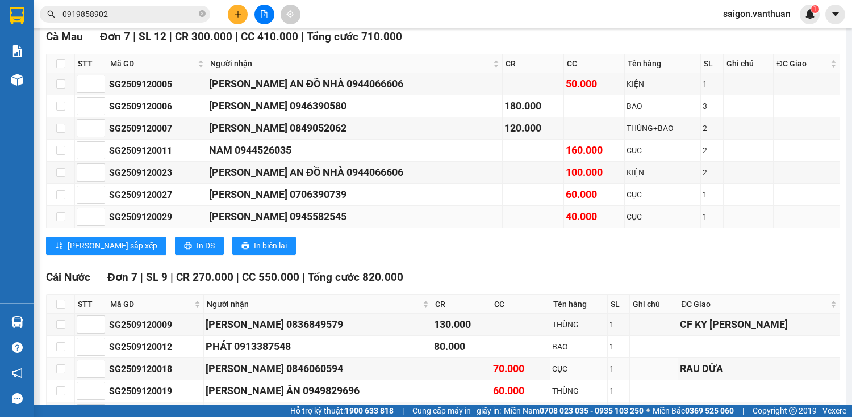
scroll to position [182, 0]
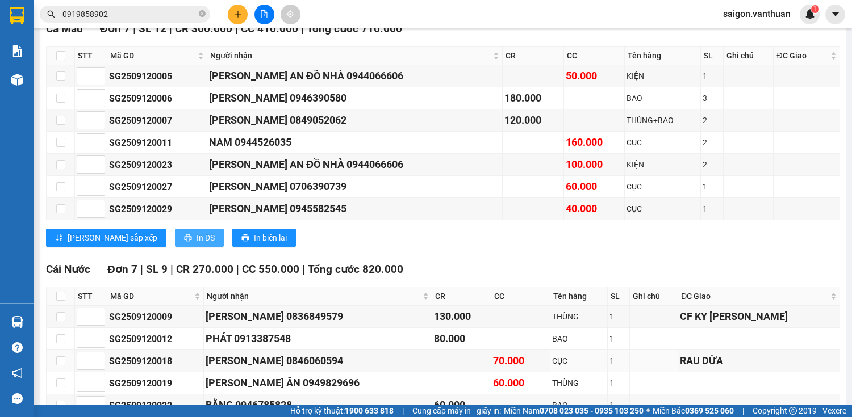
click at [197, 239] on span "In DS" at bounding box center [206, 238] width 18 height 12
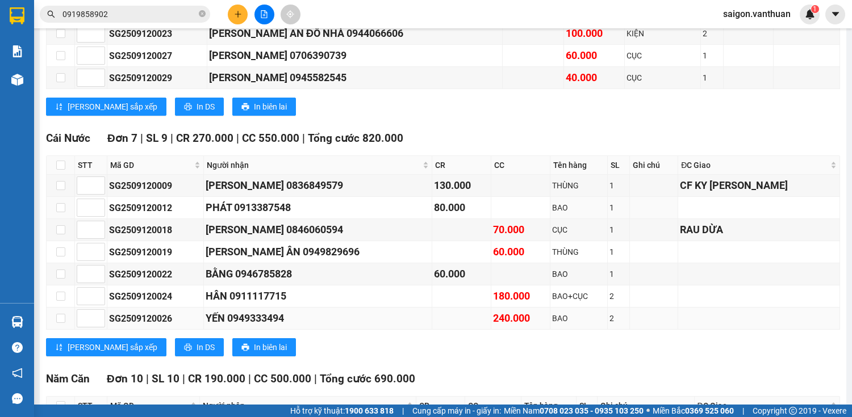
scroll to position [318, 0]
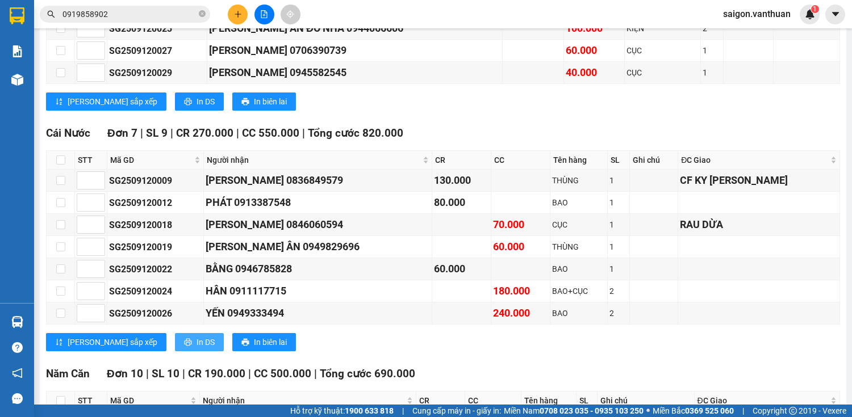
click at [197, 343] on span "In DS" at bounding box center [206, 342] width 18 height 12
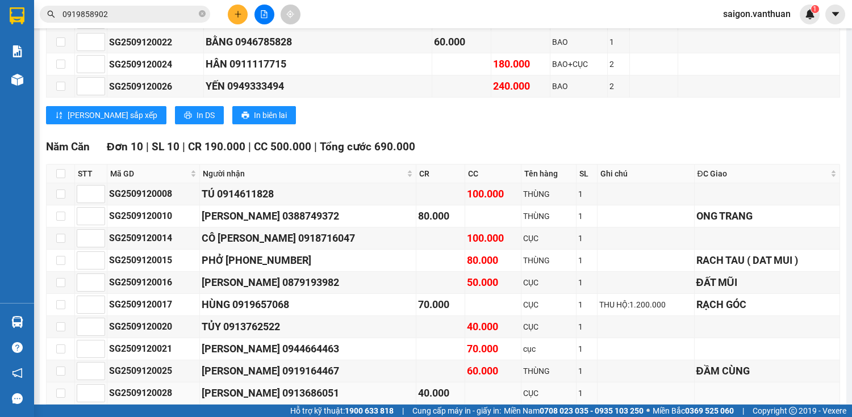
scroll to position [604, 0]
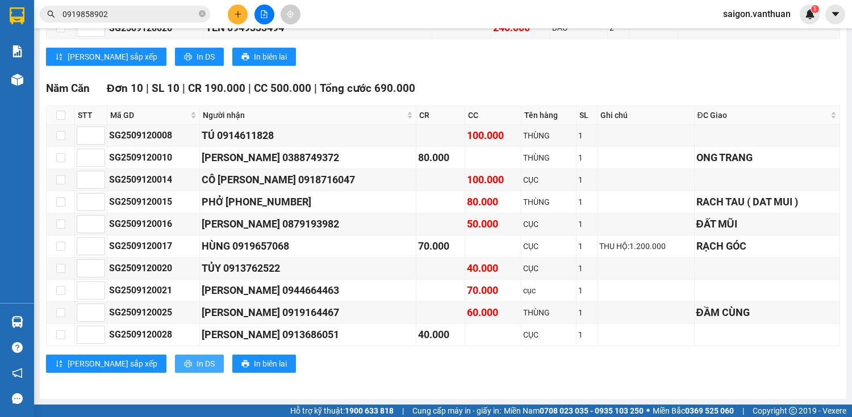
click at [197, 362] on span "In DS" at bounding box center [206, 364] width 18 height 12
